Goal: Transaction & Acquisition: Purchase product/service

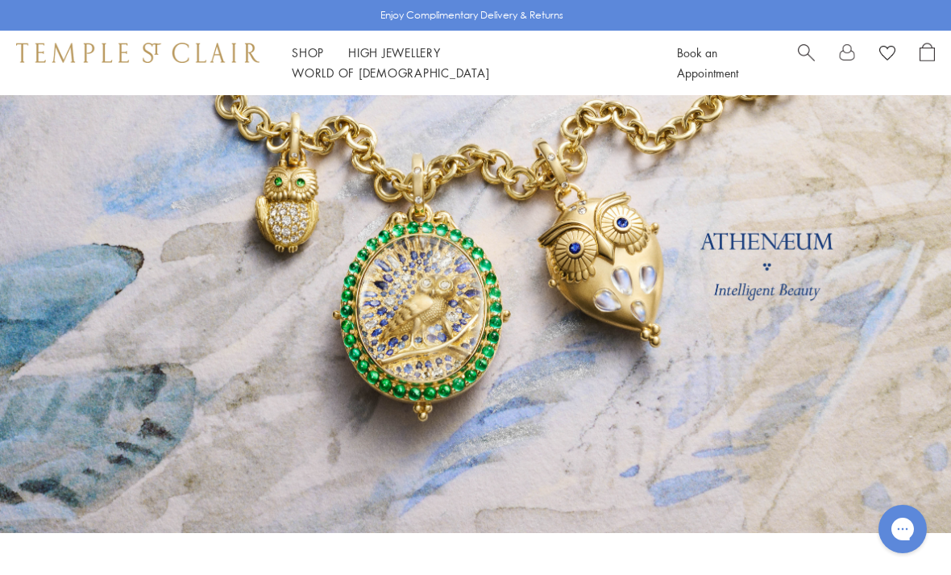
click at [805, 68] on link "Search" at bounding box center [806, 63] width 17 height 40
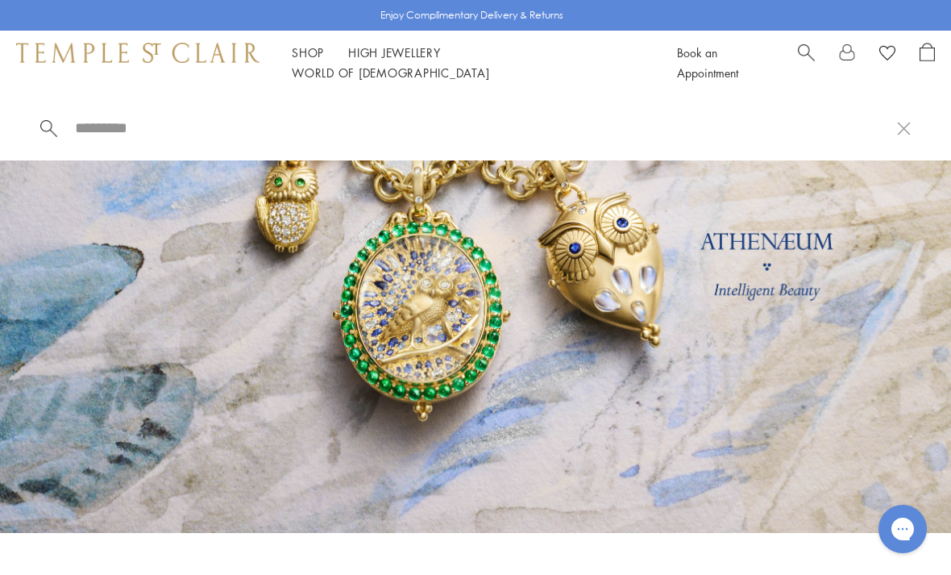
click at [189, 127] on input "search" at bounding box center [485, 127] width 824 height 19
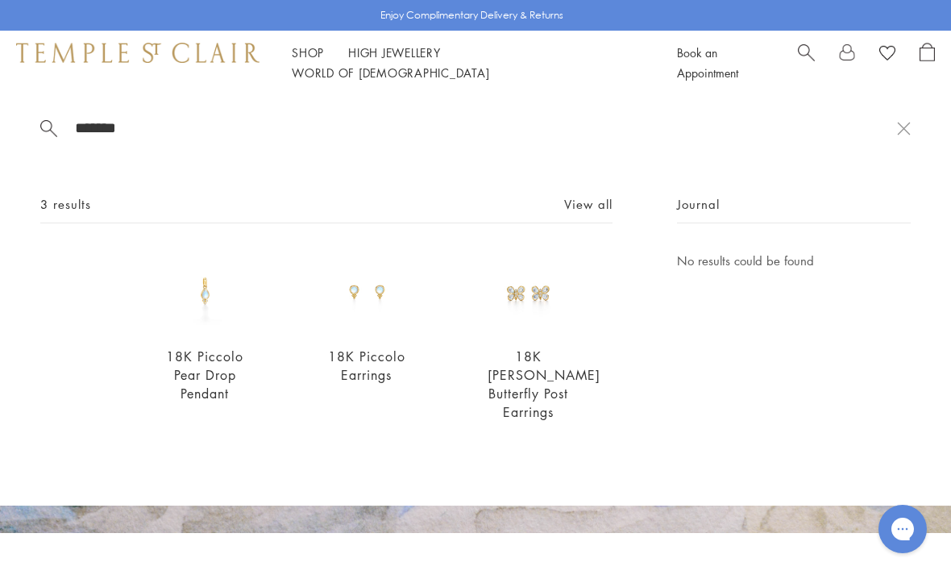
type input "*******"
click at [201, 303] on img at bounding box center [204, 291] width 81 height 81
